Goal: Task Accomplishment & Management: Complete application form

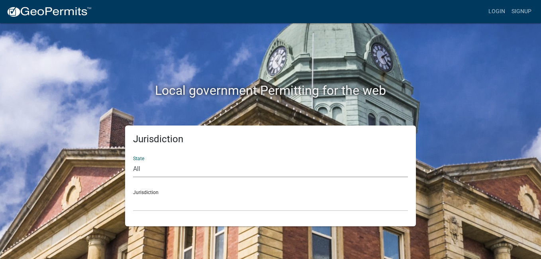
click at [137, 168] on select "All [US_STATE] [US_STATE] [US_STATE] [US_STATE] [US_STATE] [US_STATE] [US_STATE…" at bounding box center [270, 169] width 275 height 16
select select "[US_STATE]"
click at [133, 161] on select "All [US_STATE] [US_STATE] [US_STATE] [US_STATE] [US_STATE] [US_STATE] [US_STATE…" at bounding box center [270, 169] width 275 height 16
click at [145, 198] on select "City of [GEOGRAPHIC_DATA], [US_STATE] City of [GEOGRAPHIC_DATA], [US_STATE] Cit…" at bounding box center [270, 203] width 275 height 16
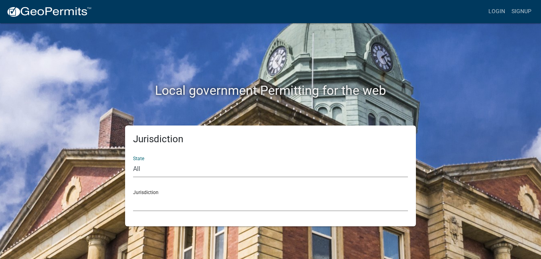
click at [145, 198] on select "City of [GEOGRAPHIC_DATA], [US_STATE] City of [GEOGRAPHIC_DATA], [US_STATE] Cit…" at bounding box center [270, 203] width 275 height 16
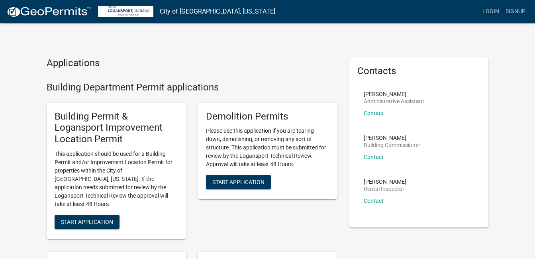
click at [192, 150] on div "Demolition Permits Please use this application if you are tearing down, demolis…" at bounding box center [267, 170] width 151 height 149
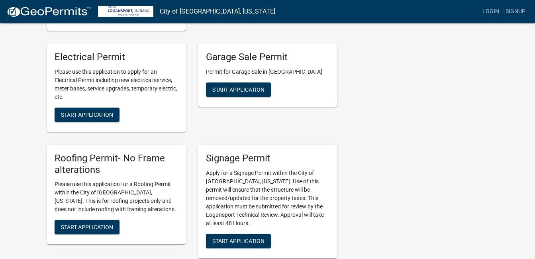
scroll to position [223, 0]
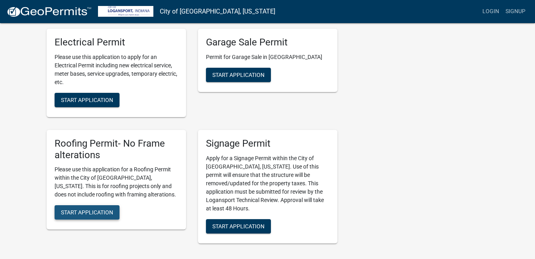
click at [76, 209] on span "Start Application" at bounding box center [87, 212] width 52 height 6
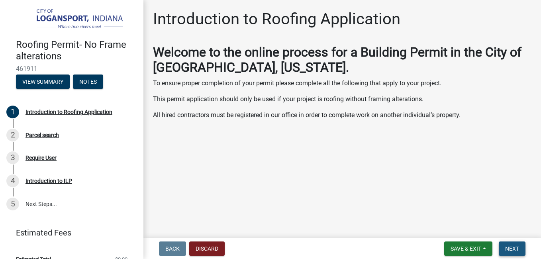
click at [514, 247] on span "Next" at bounding box center [512, 248] width 14 height 6
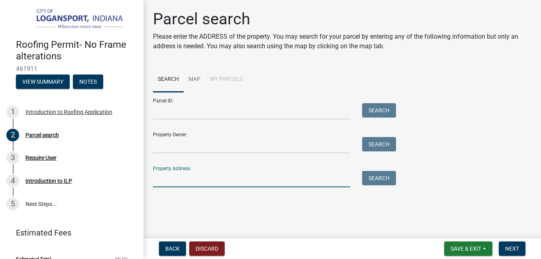
click at [163, 180] on input "Property Address:" at bounding box center [251, 179] width 197 height 16
type input "701 van buren"
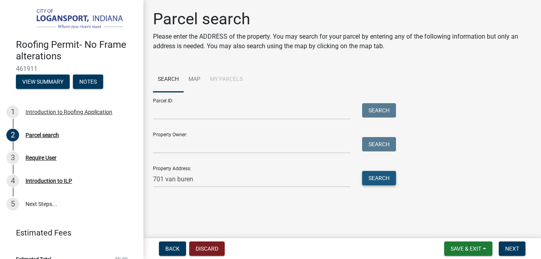
click at [381, 176] on button "Search" at bounding box center [379, 178] width 34 height 14
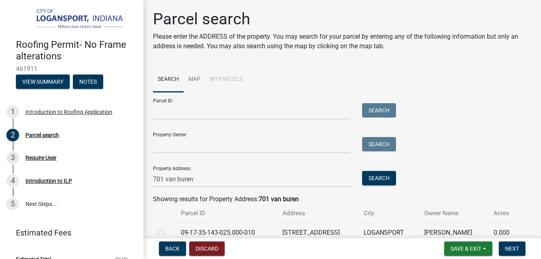
click at [167, 228] on label at bounding box center [167, 228] width 0 height 0
click at [167, 231] on input "radio" at bounding box center [169, 230] width 5 height 5
radio input "true"
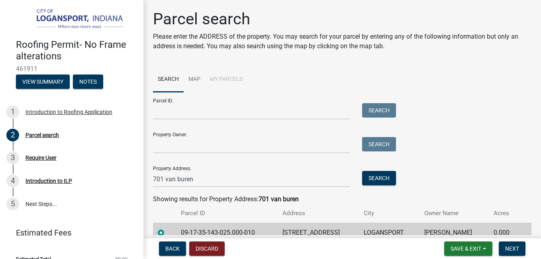
scroll to position [38, 0]
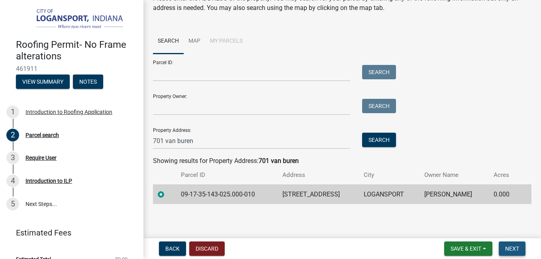
click at [519, 247] on button "Next" at bounding box center [512, 248] width 27 height 14
click at [511, 249] on span "Next" at bounding box center [512, 248] width 14 height 6
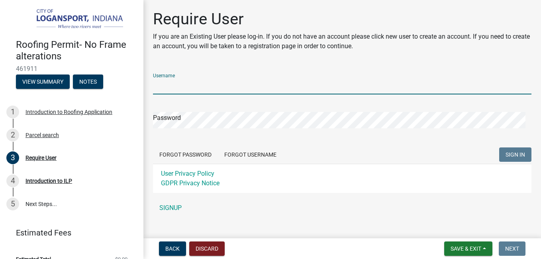
click at [183, 84] on input "Username" at bounding box center [342, 86] width 378 height 16
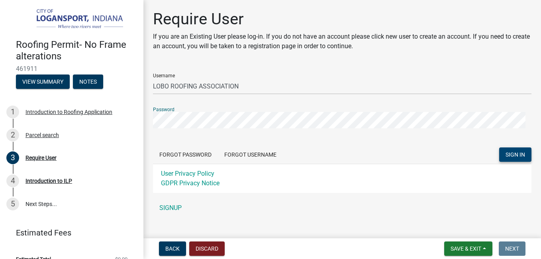
click at [505, 155] on span "SIGN IN" at bounding box center [515, 154] width 20 height 6
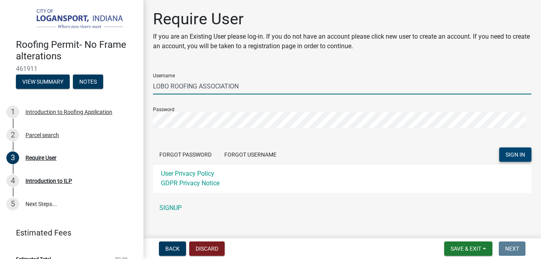
click at [252, 84] on input "LOBO ROOFING ASSOCIATION" at bounding box center [342, 86] width 378 height 16
type input "LOBO ROOFING ASSOCIATION LLC"
